Goal: Task Accomplishment & Management: Manage account settings

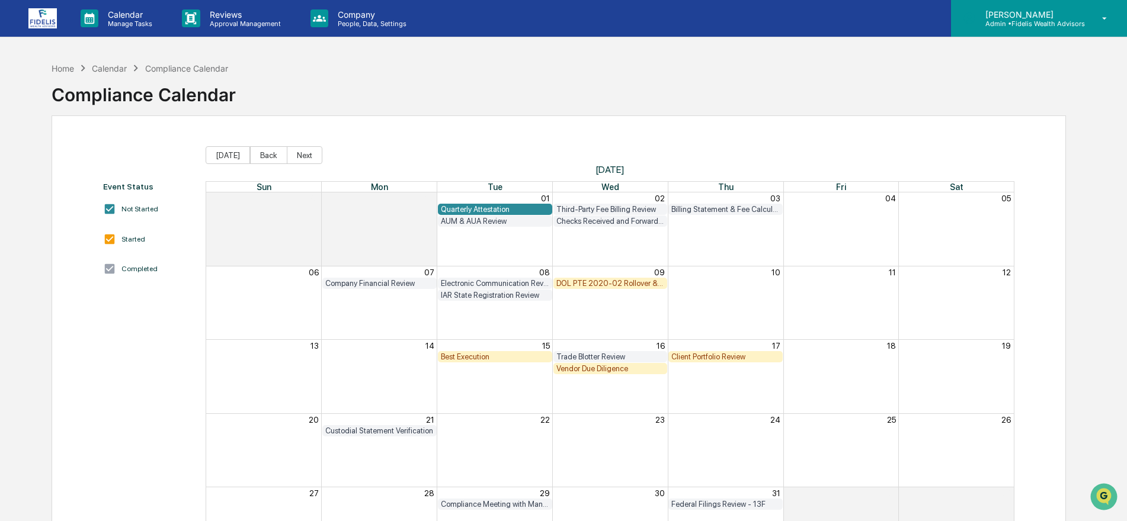
click at [1099, 14] on icon at bounding box center [1104, 18] width 21 height 11
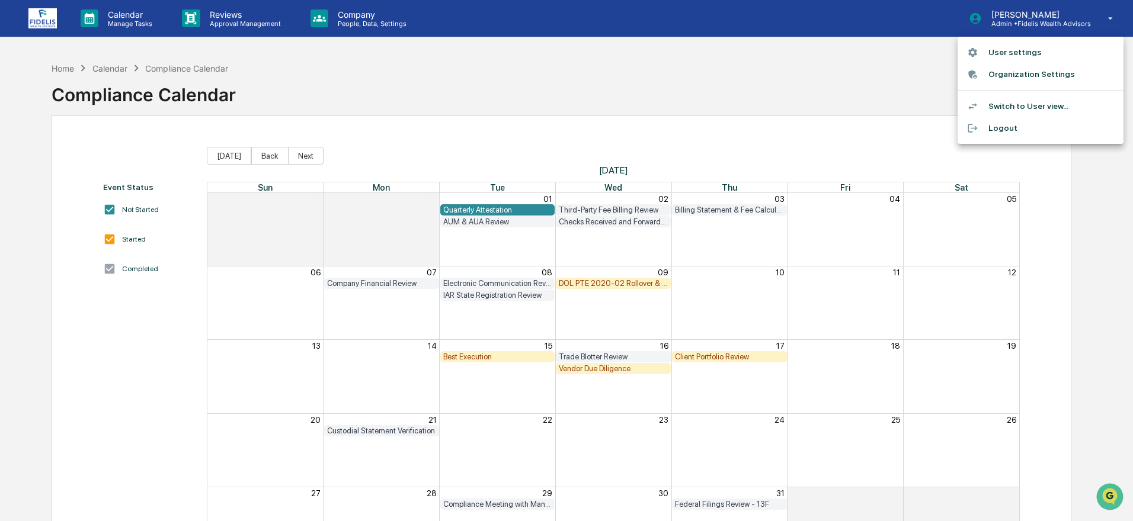
click at [1010, 102] on li "Switch to User view..." at bounding box center [1040, 106] width 166 height 22
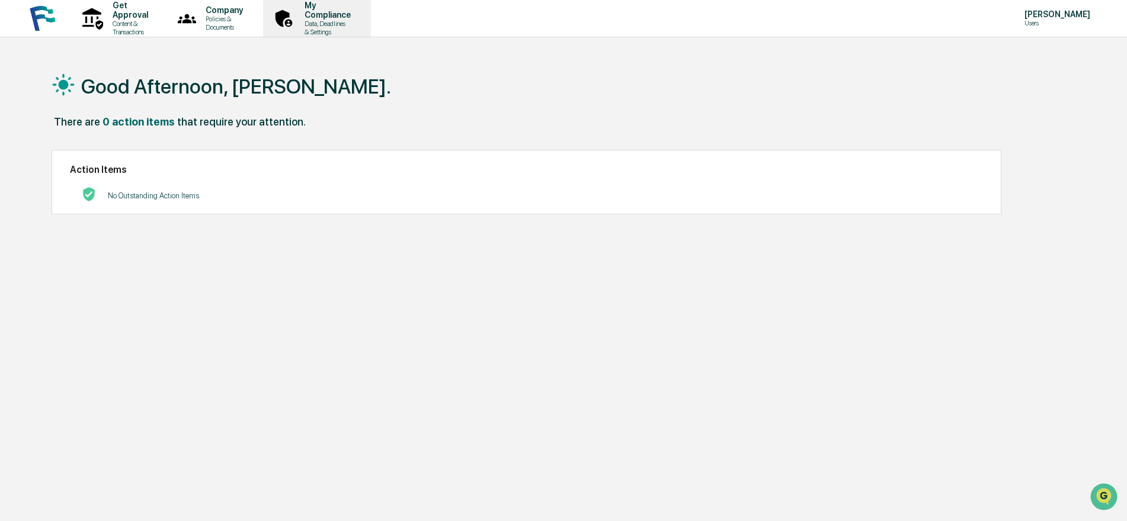
click at [357, 11] on p "My Compliance" at bounding box center [326, 10] width 62 height 19
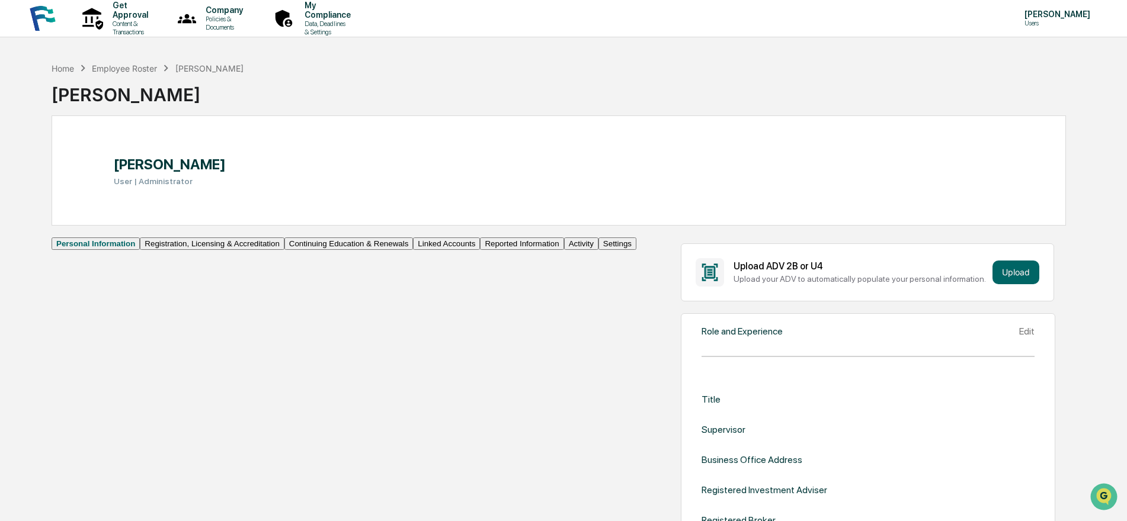
click at [413, 250] on button "Linked Accounts" at bounding box center [446, 244] width 67 height 12
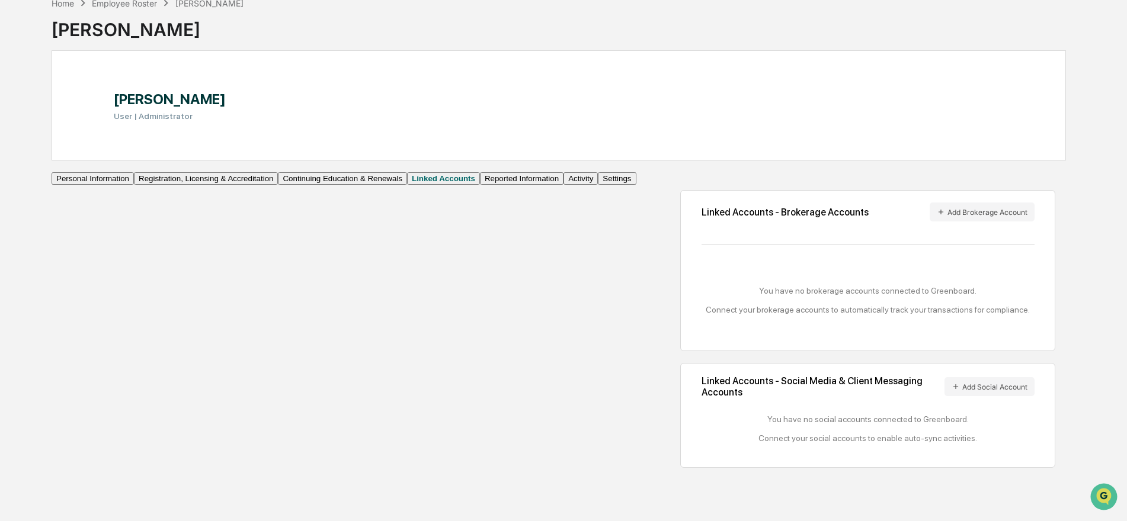
scroll to position [66, 0]
click at [929, 220] on button "Add Brokerage Account" at bounding box center [981, 210] width 105 height 19
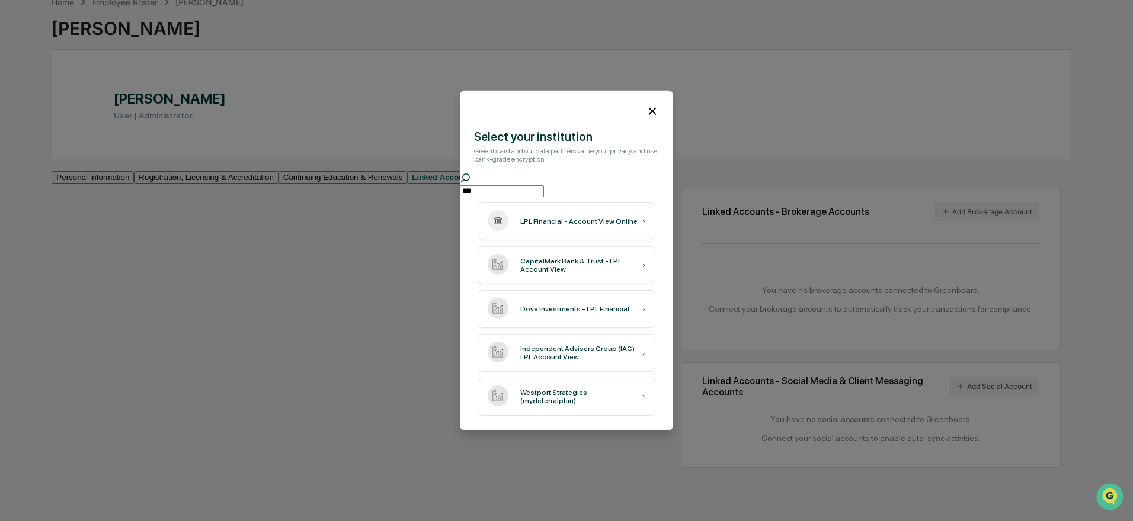
type input "***"
click at [650, 105] on icon at bounding box center [652, 111] width 13 height 13
